Goal: Information Seeking & Learning: Learn about a topic

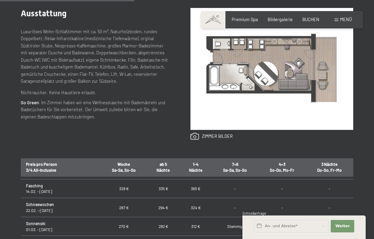
scroll to position [287, 0]
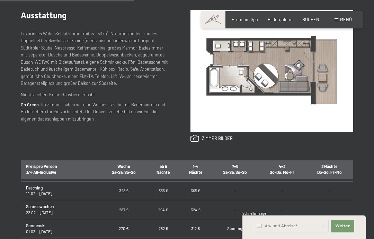
click at [221, 136] on link at bounding box center [211, 139] width 42 height 8
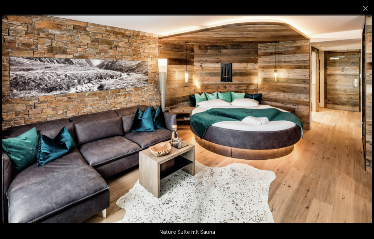
click at [365, 121] on button "Next slide" at bounding box center [359, 122] width 15 height 13
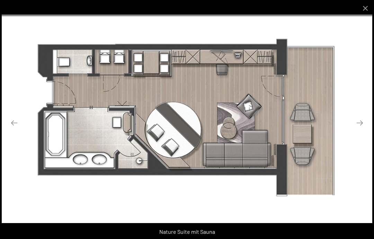
scroll to position [288, 0]
click at [362, 121] on button "Next slide" at bounding box center [359, 122] width 15 height 13
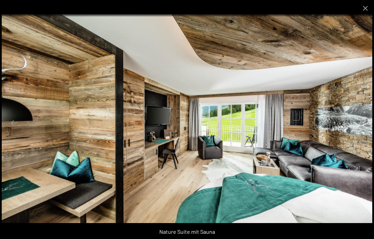
click at [359, 121] on button "Next slide" at bounding box center [359, 122] width 15 height 13
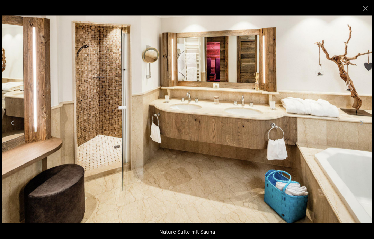
click at [363, 117] on button "Next slide" at bounding box center [359, 122] width 15 height 13
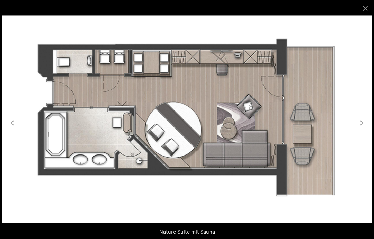
click at [361, 119] on button "Next slide" at bounding box center [359, 122] width 15 height 13
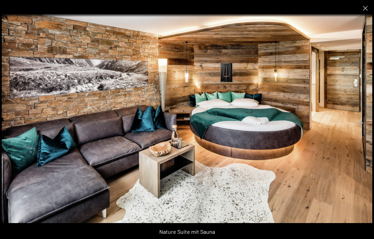
click at [361, 123] on button "Next slide" at bounding box center [359, 122] width 15 height 13
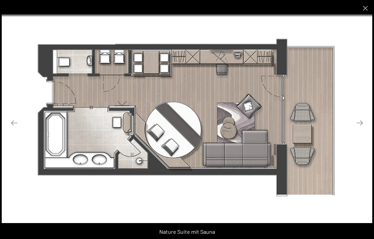
click at [363, 121] on button "Next slide" at bounding box center [359, 122] width 15 height 13
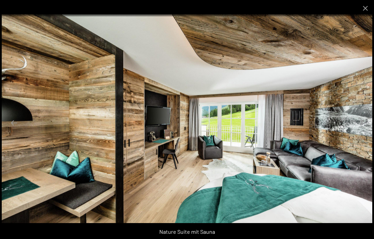
click at [365, 117] on button "Next slide" at bounding box center [359, 122] width 15 height 13
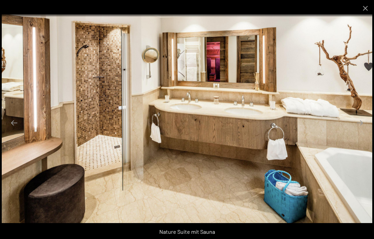
click at [361, 10] on button "Close gallery" at bounding box center [364, 8] width 17 height 16
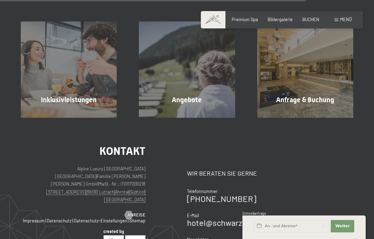
scroll to position [656, 0]
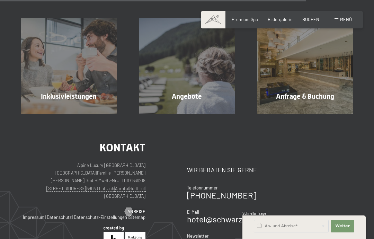
click at [69, 108] on span "Mehr erfahren" at bounding box center [70, 111] width 34 height 6
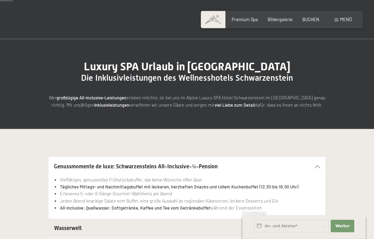
scroll to position [6, 0]
